Goal: Task Accomplishment & Management: Use online tool/utility

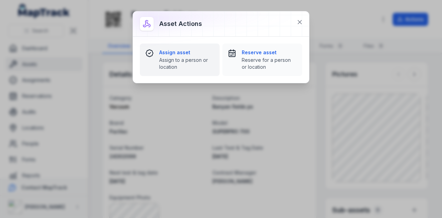
click at [178, 60] on span "Assign to a person or location" at bounding box center [186, 64] width 55 height 14
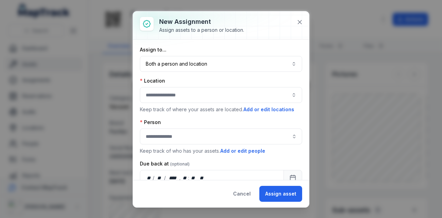
click at [228, 87] on button "button" at bounding box center [221, 95] width 162 height 16
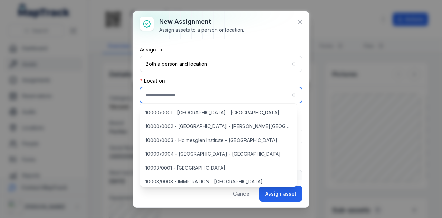
click at [227, 96] on button "button" at bounding box center [221, 95] width 162 height 16
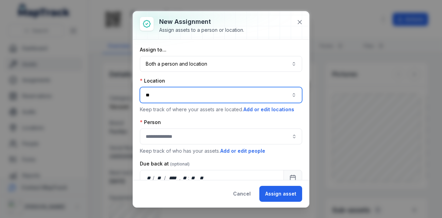
type input "*"
click at [294, 95] on button "button" at bounding box center [221, 95] width 162 height 16
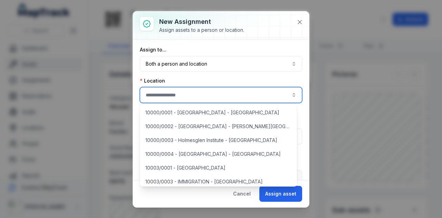
click at [290, 97] on button "button" at bounding box center [221, 95] width 162 height 16
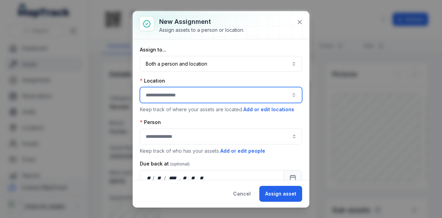
click at [290, 97] on button "button" at bounding box center [221, 95] width 162 height 16
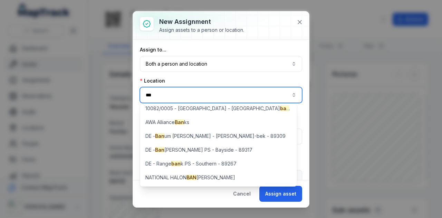
scroll to position [4, 0]
type input "***"
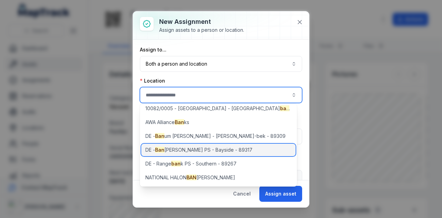
click at [205, 150] on span "DE - Ban [PERSON_NAME] PS - [GEOGRAPHIC_DATA] - 89317" at bounding box center [198, 149] width 107 height 7
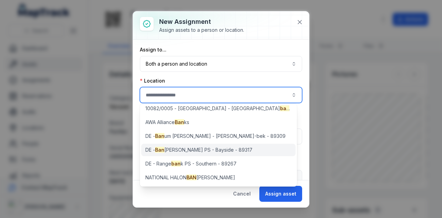
type input "**********"
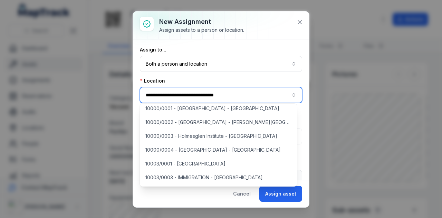
scroll to position [0, 0]
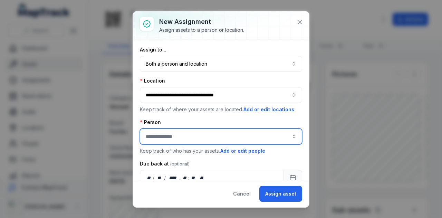
click at [242, 134] on input "assignment-add:person-label" at bounding box center [221, 136] width 162 height 16
click at [247, 154] on div "[PERSON_NAME]" at bounding box center [218, 153] width 143 height 7
type input "**********"
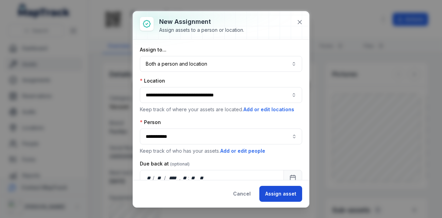
click at [279, 197] on button "Assign asset" at bounding box center [280, 194] width 43 height 16
